Goal: Transaction & Acquisition: Purchase product/service

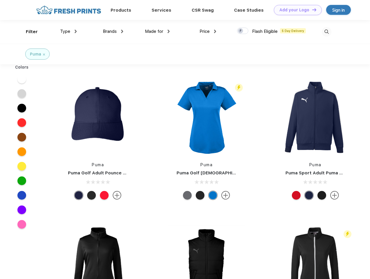
click at [296, 10] on link "Add your Logo Design Tool" at bounding box center [298, 10] width 48 height 10
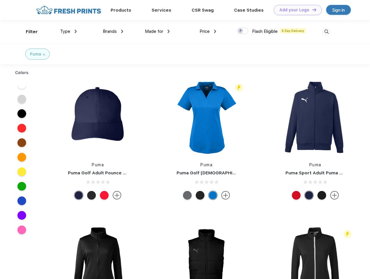
click at [0, 0] on div "Design Tool" at bounding box center [0, 0] width 0 height 0
click at [311, 10] on link "Add your Logo Design Tool" at bounding box center [298, 10] width 48 height 10
click at [28, 32] on div "Filter" at bounding box center [32, 31] width 12 height 7
click at [69, 31] on span "Type" at bounding box center [65, 31] width 10 height 5
click at [113, 31] on span "Brands" at bounding box center [110, 31] width 14 height 5
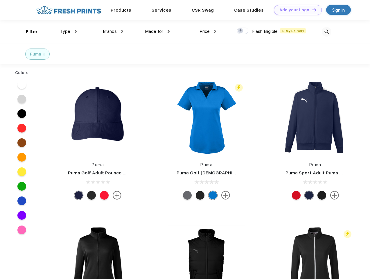
click at [157, 31] on span "Made for" at bounding box center [154, 31] width 18 height 5
click at [208, 31] on span "Price" at bounding box center [204, 31] width 10 height 5
click at [243, 31] on div at bounding box center [242, 31] width 11 height 6
click at [241, 31] on input "checkbox" at bounding box center [239, 29] width 4 height 4
click at [326, 32] on img at bounding box center [327, 32] width 10 height 10
